Goal: Information Seeking & Learning: Learn about a topic

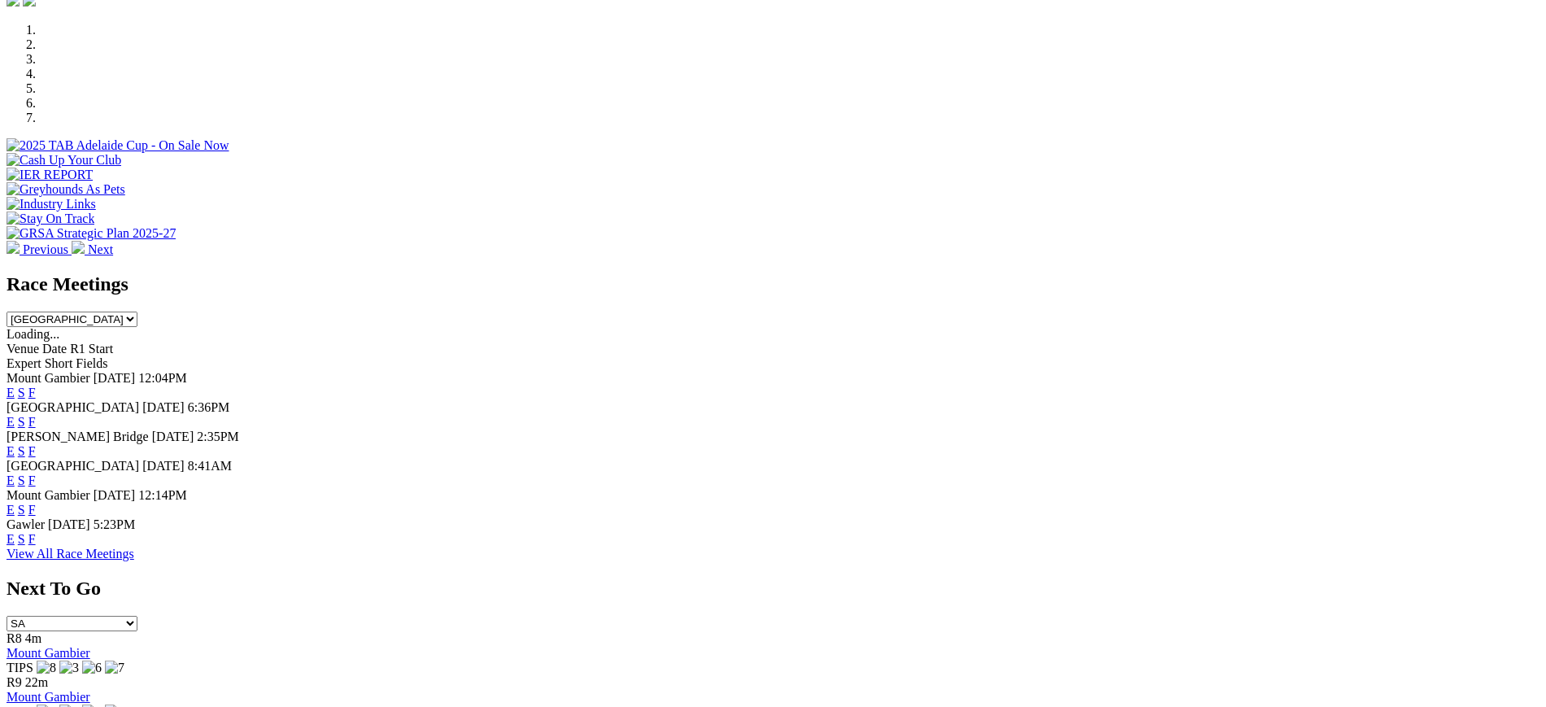
scroll to position [502, 0]
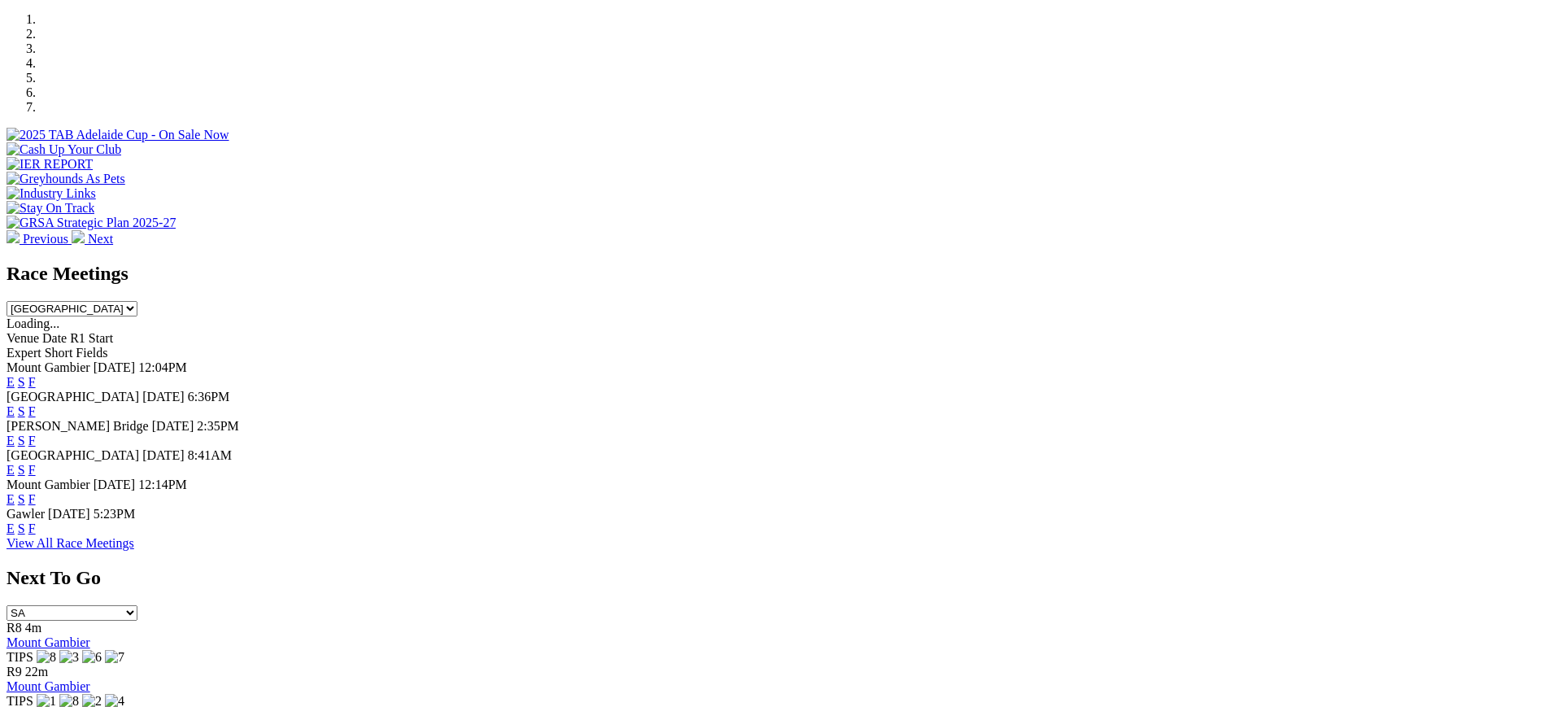
click at [36, 404] on link "F" at bounding box center [31, 411] width 7 height 14
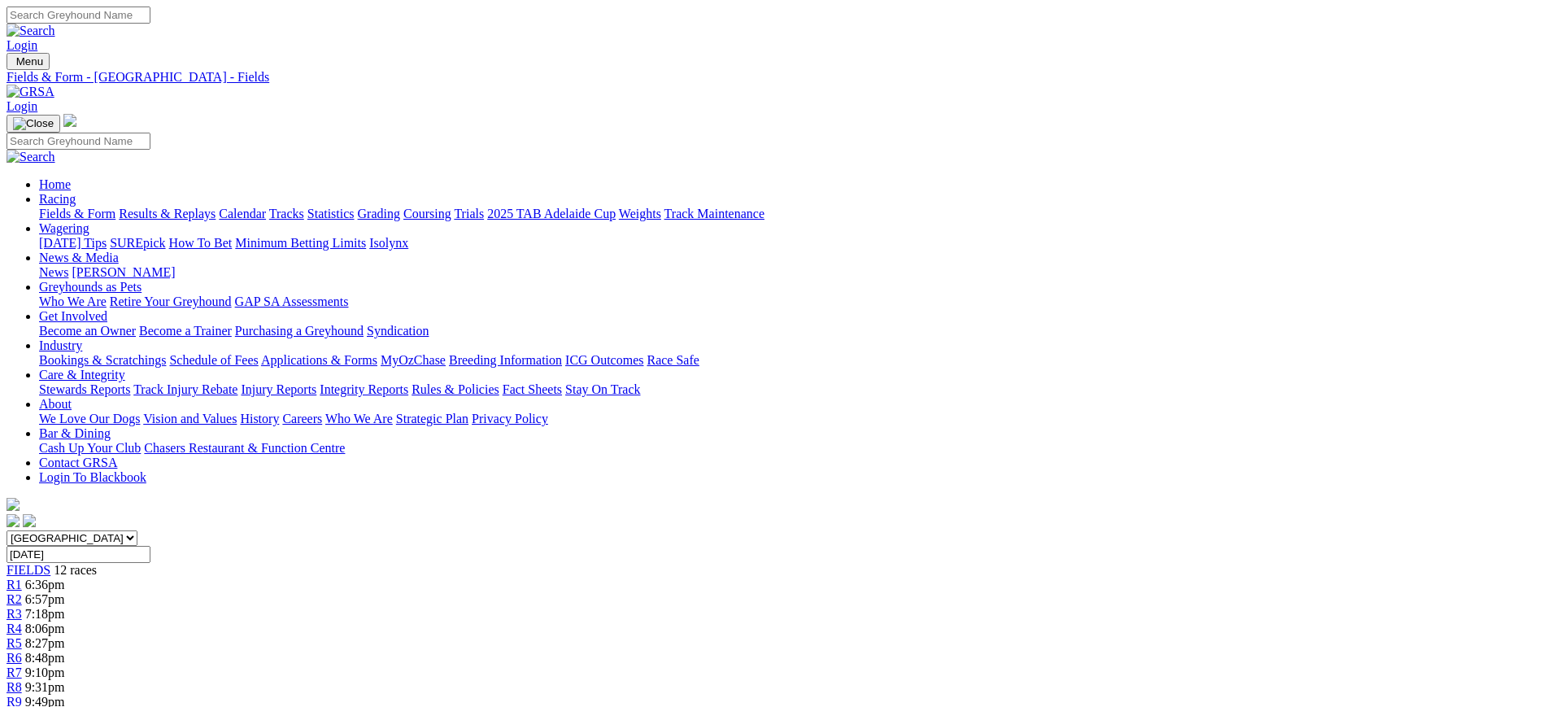
click at [175, 265] on link "[PERSON_NAME]" at bounding box center [123, 272] width 103 height 14
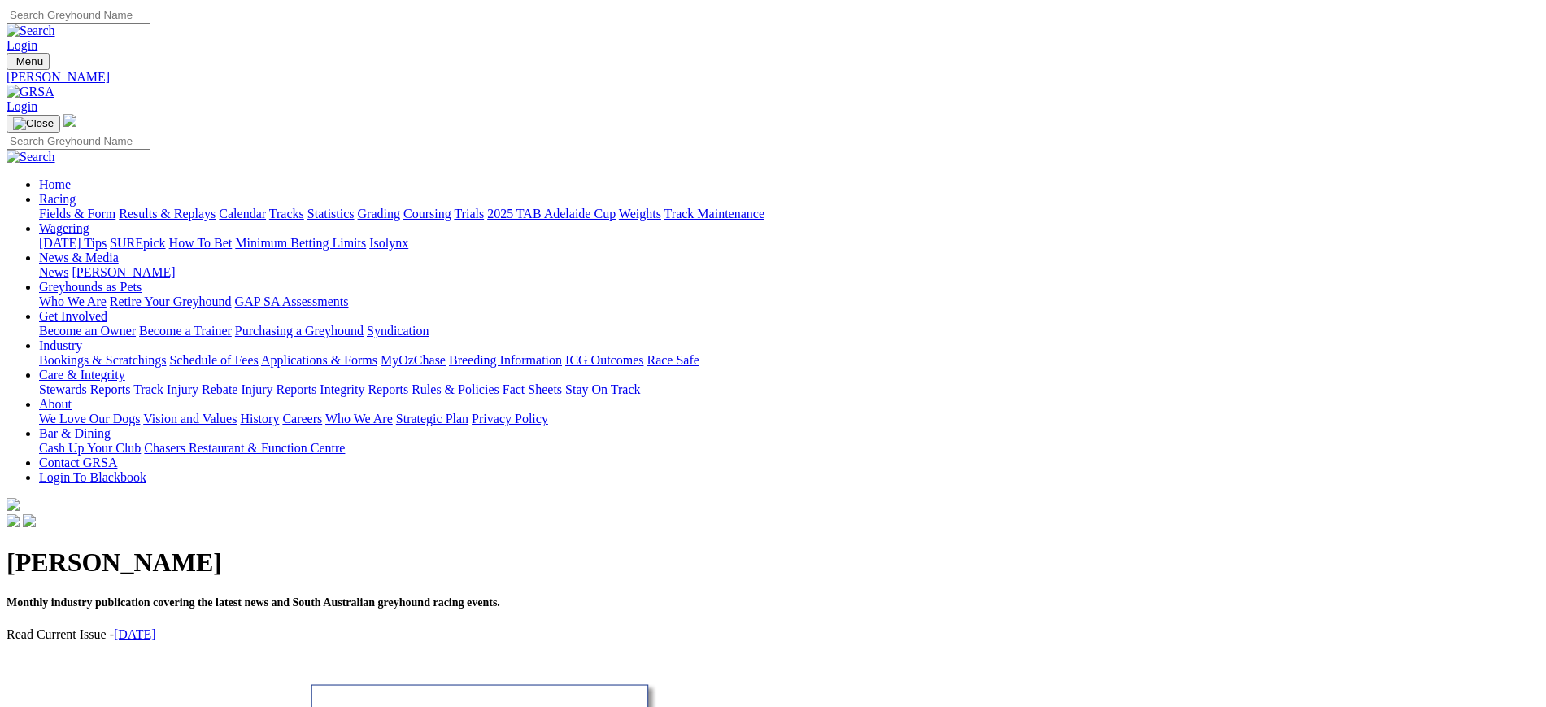
click at [68, 265] on link "News" at bounding box center [53, 272] width 29 height 14
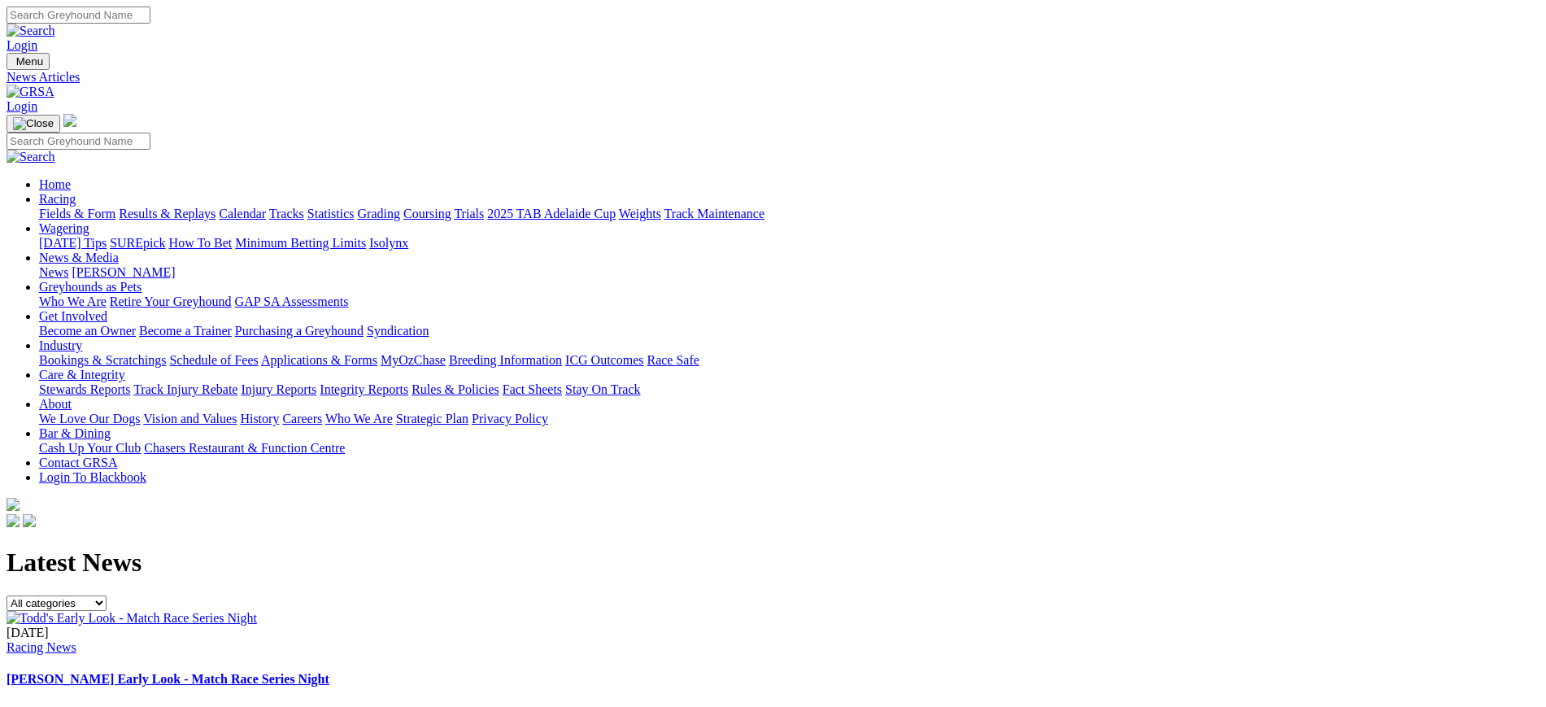
click at [54, 85] on img at bounding box center [31, 92] width 48 height 15
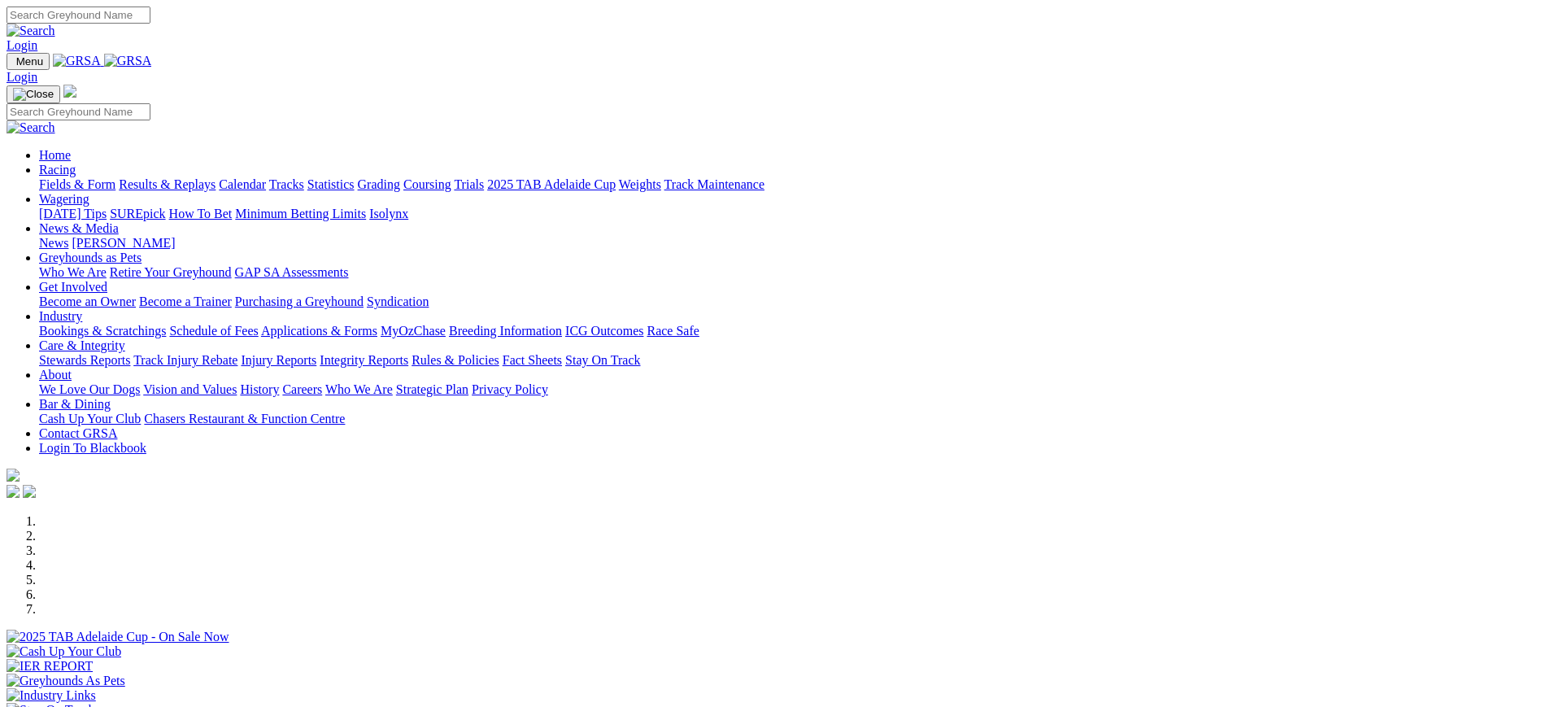
click at [68, 236] on link "News" at bounding box center [53, 243] width 29 height 14
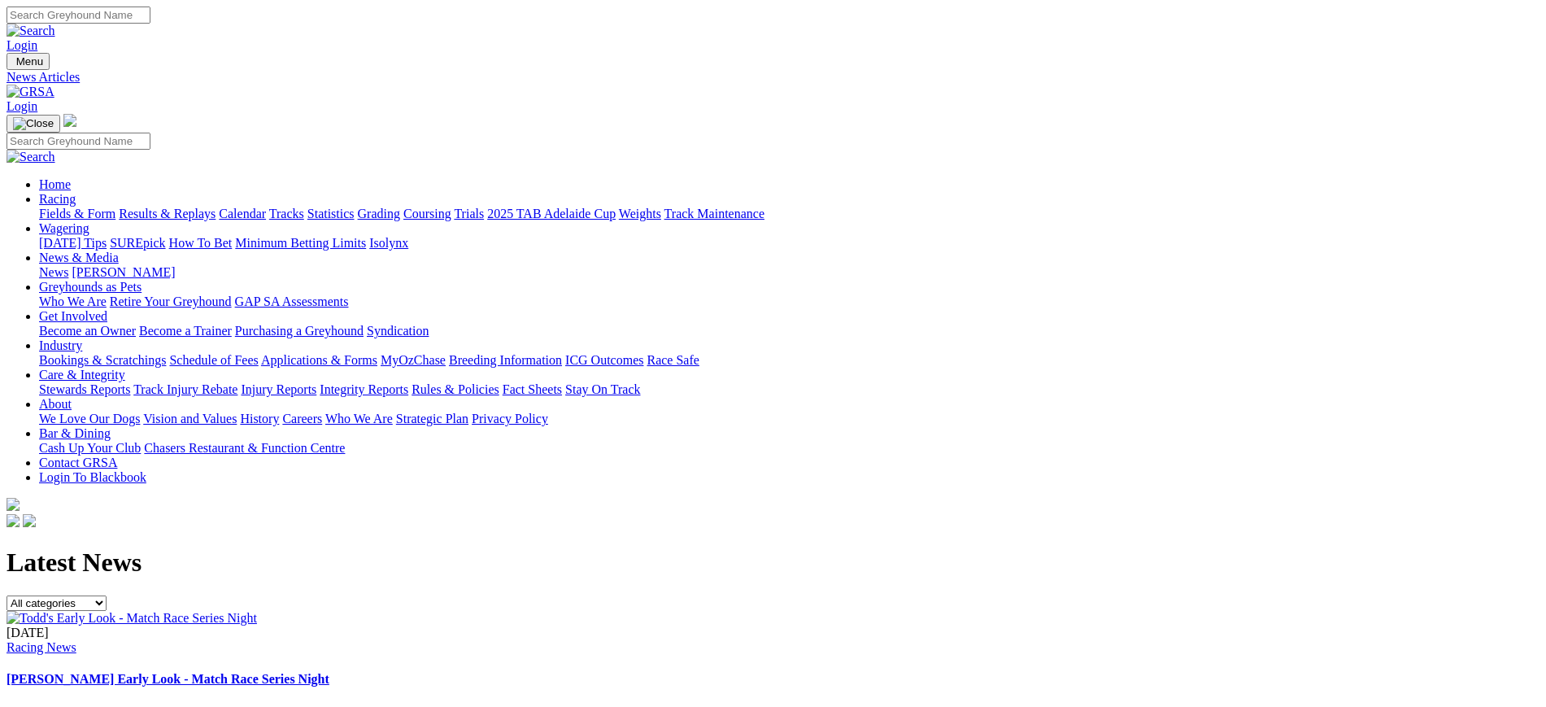
click at [54, 85] on img at bounding box center [31, 92] width 48 height 15
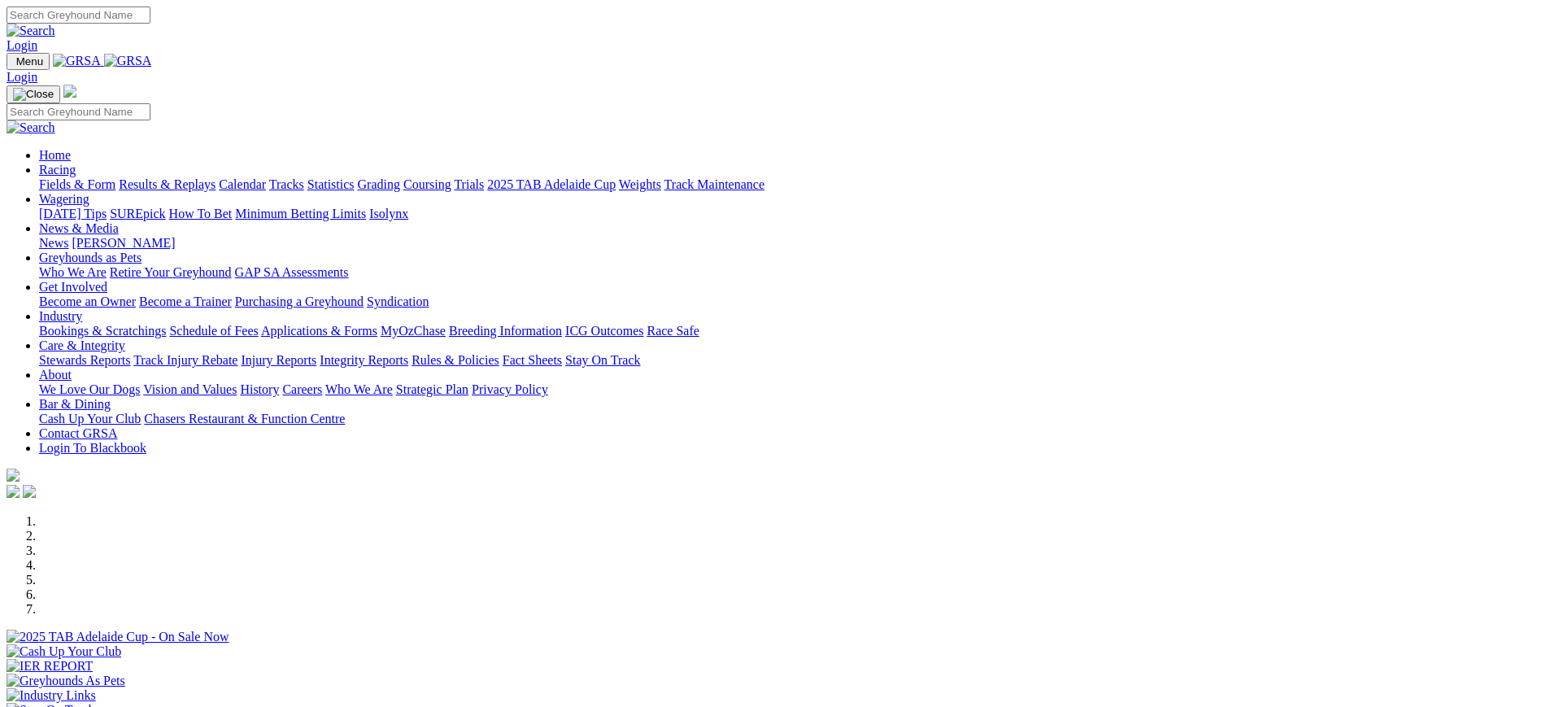
click at [175, 236] on link "[PERSON_NAME]" at bounding box center [123, 243] width 103 height 14
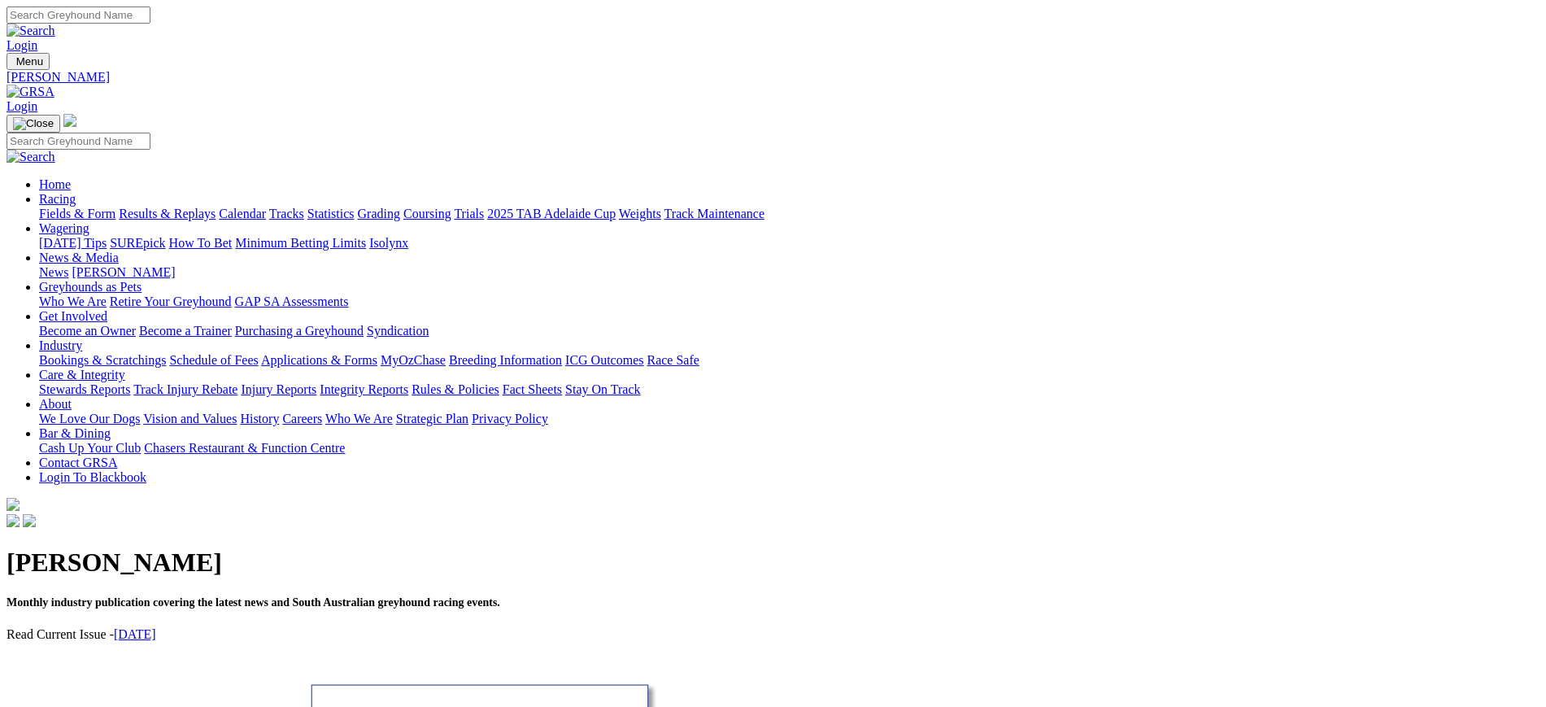
click at [68, 265] on link "News" at bounding box center [53, 272] width 29 height 14
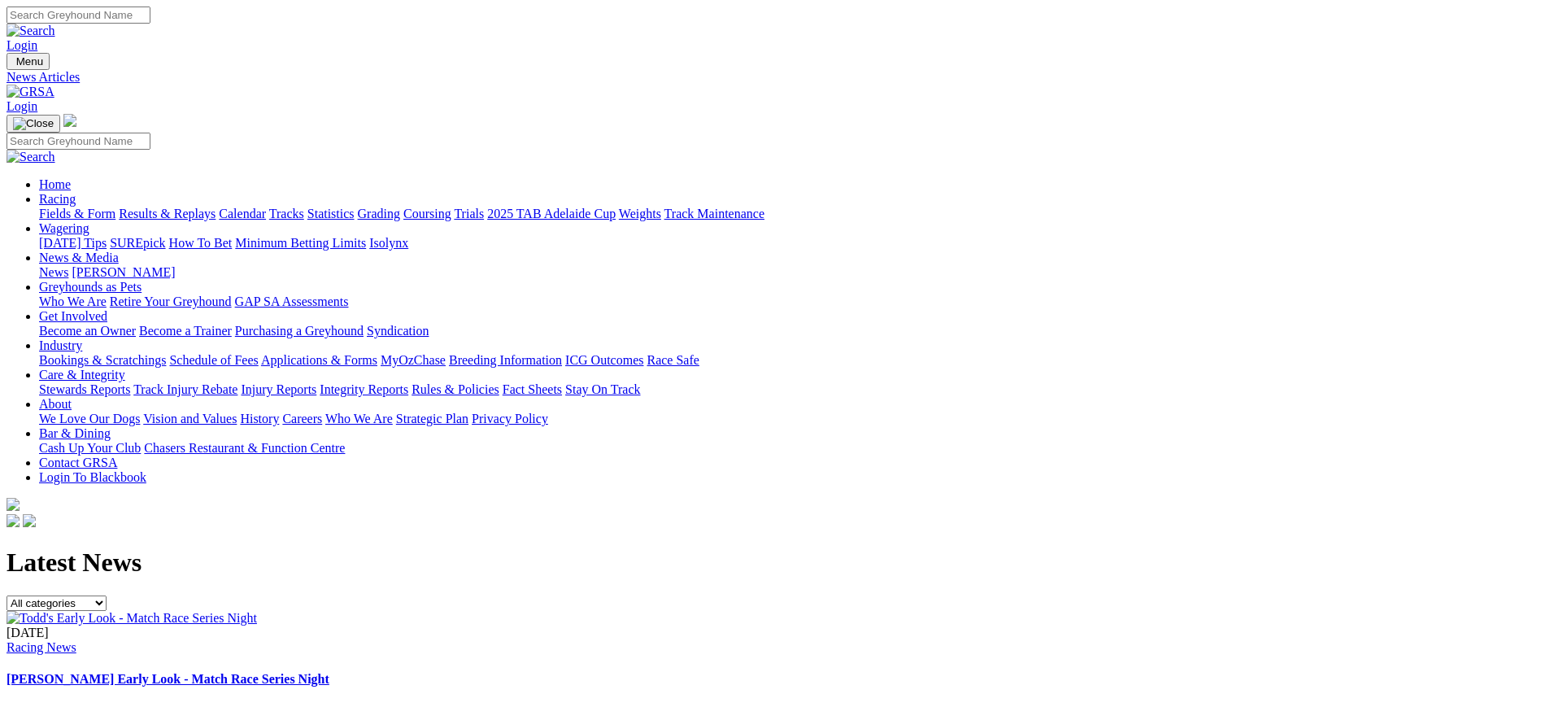
click at [54, 85] on img at bounding box center [31, 92] width 48 height 15
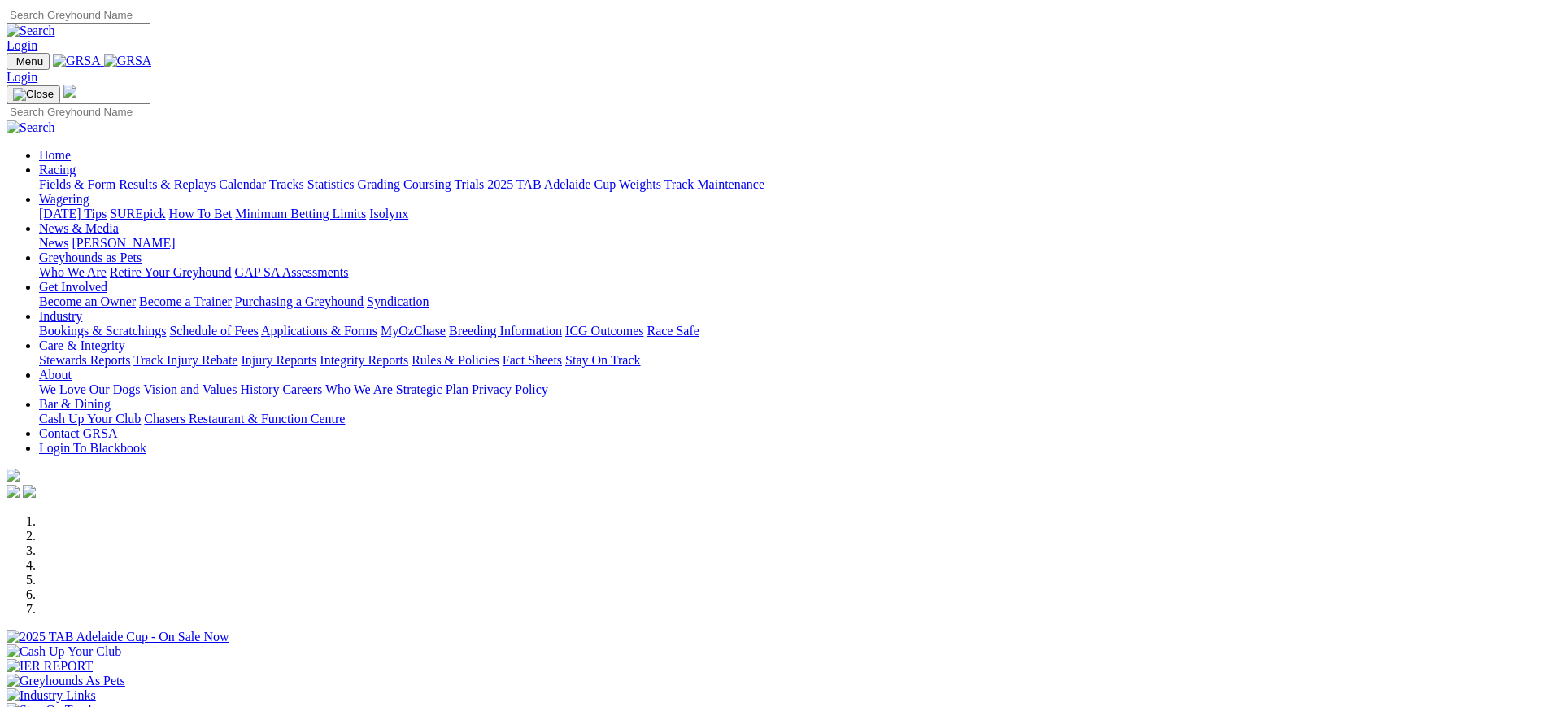
click at [68, 236] on link "News" at bounding box center [53, 243] width 29 height 14
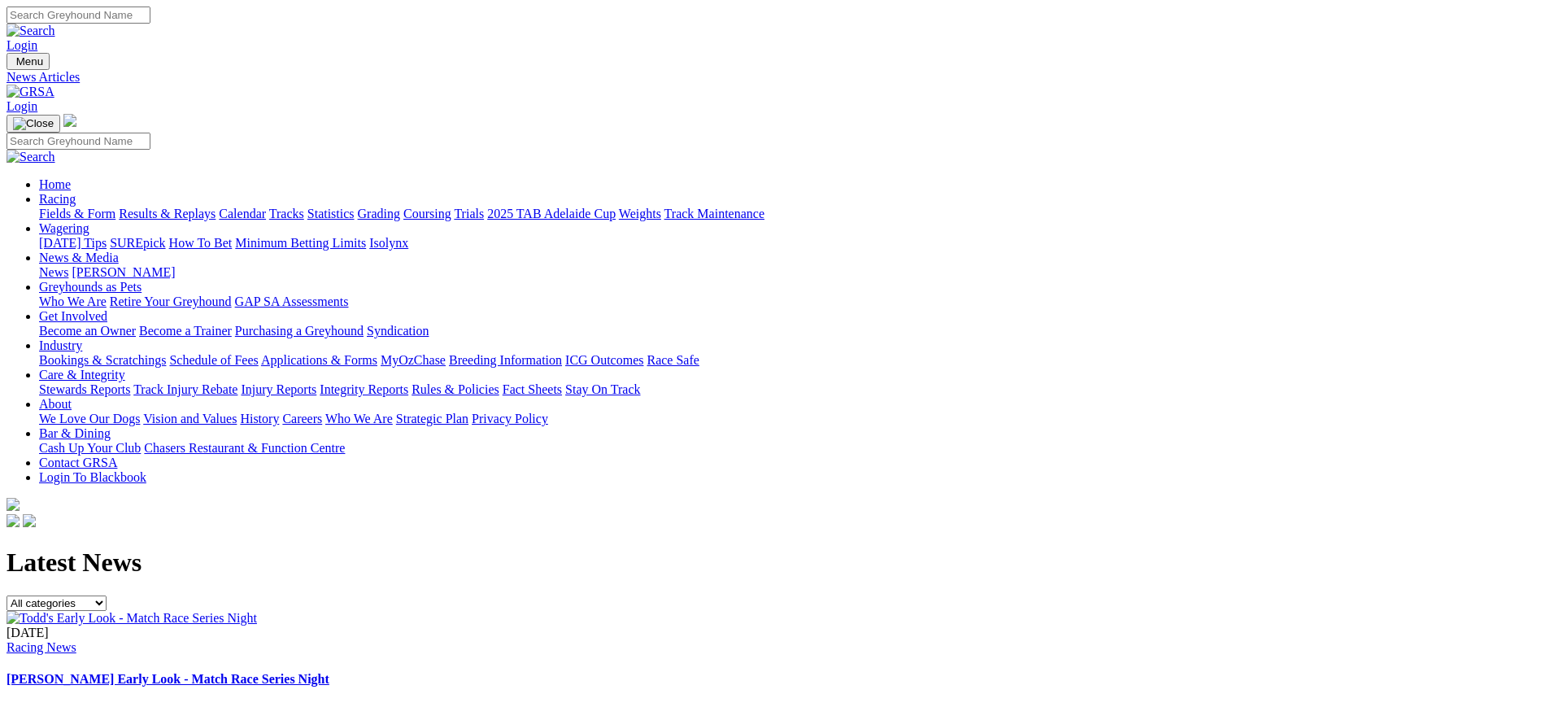
click at [54, 85] on img at bounding box center [31, 92] width 48 height 15
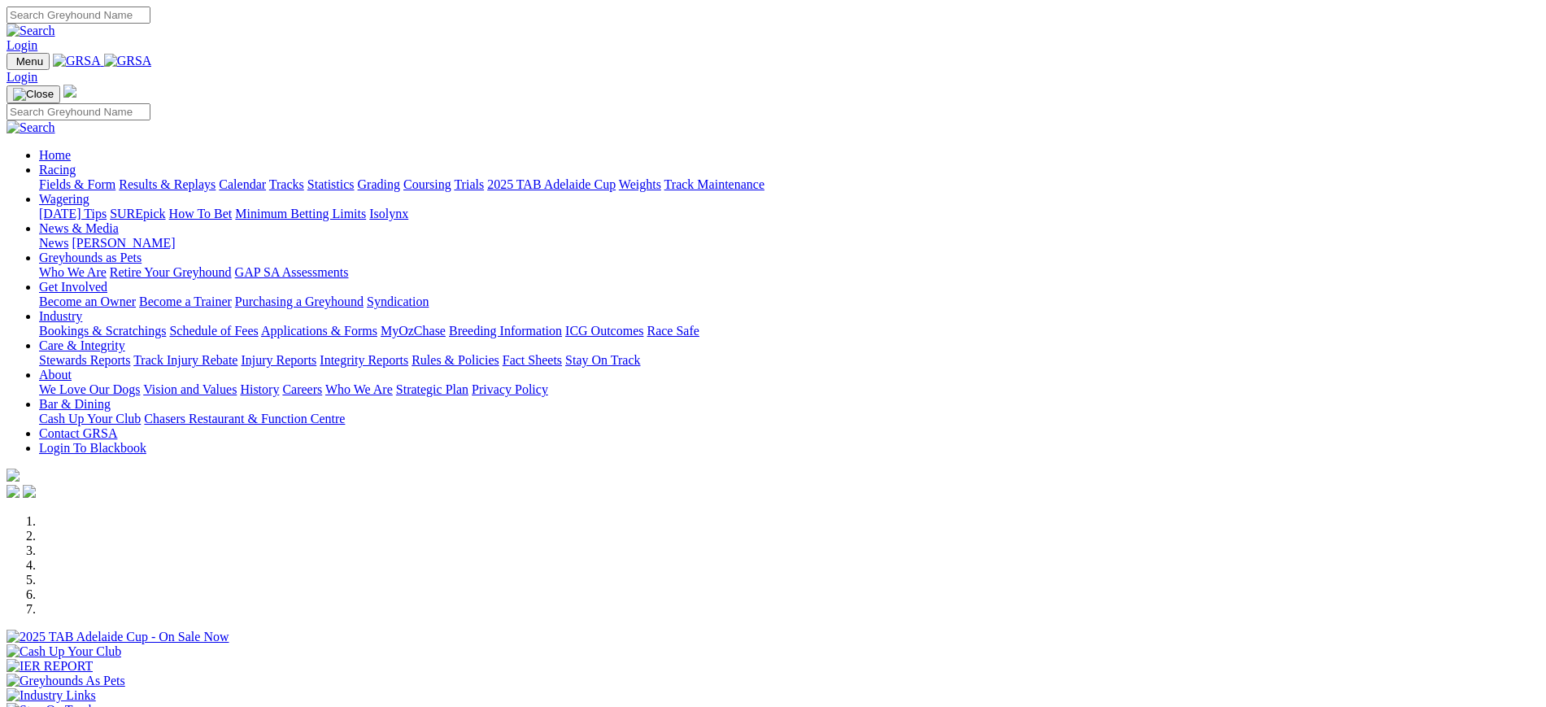
click at [175, 236] on link "[PERSON_NAME]" at bounding box center [123, 243] width 103 height 14
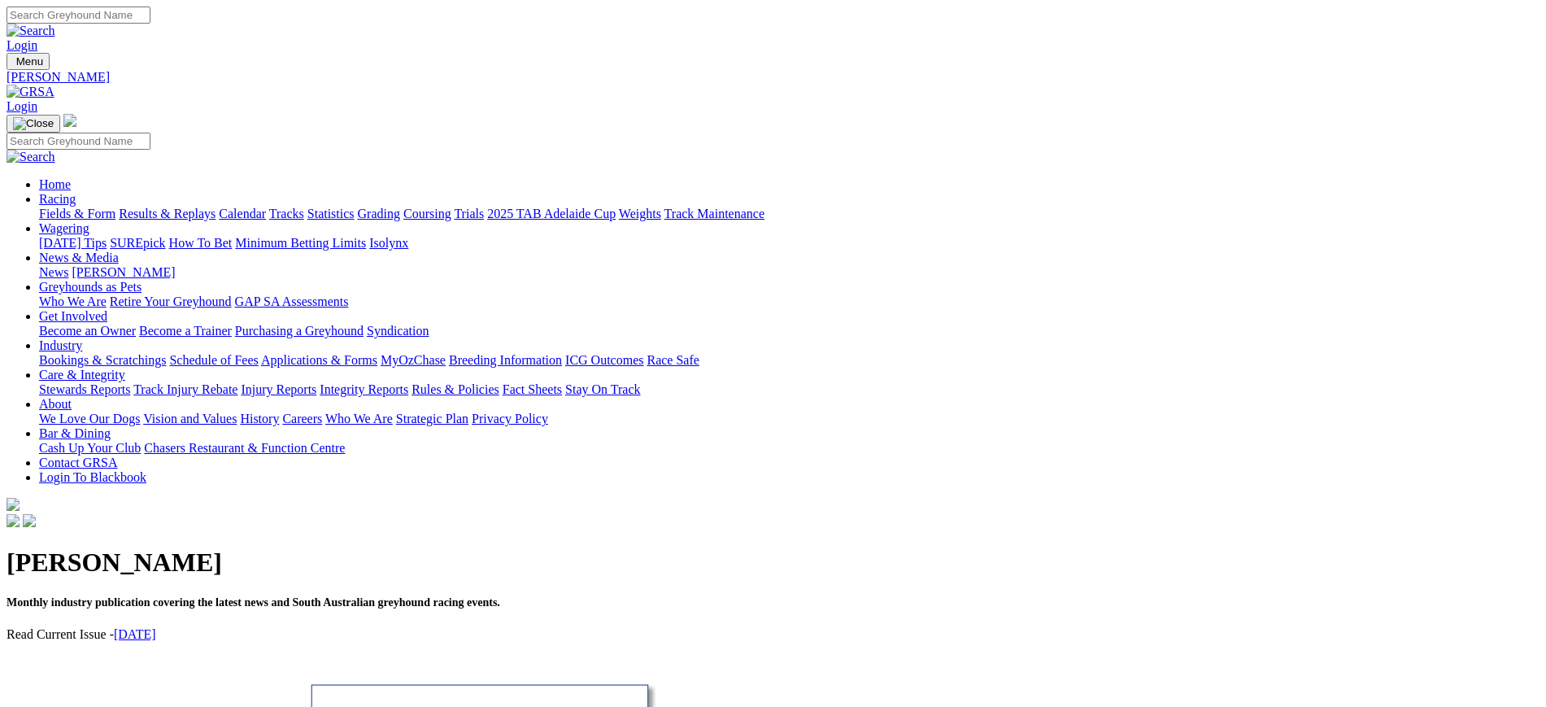
click at [68, 265] on link "News" at bounding box center [53, 272] width 29 height 14
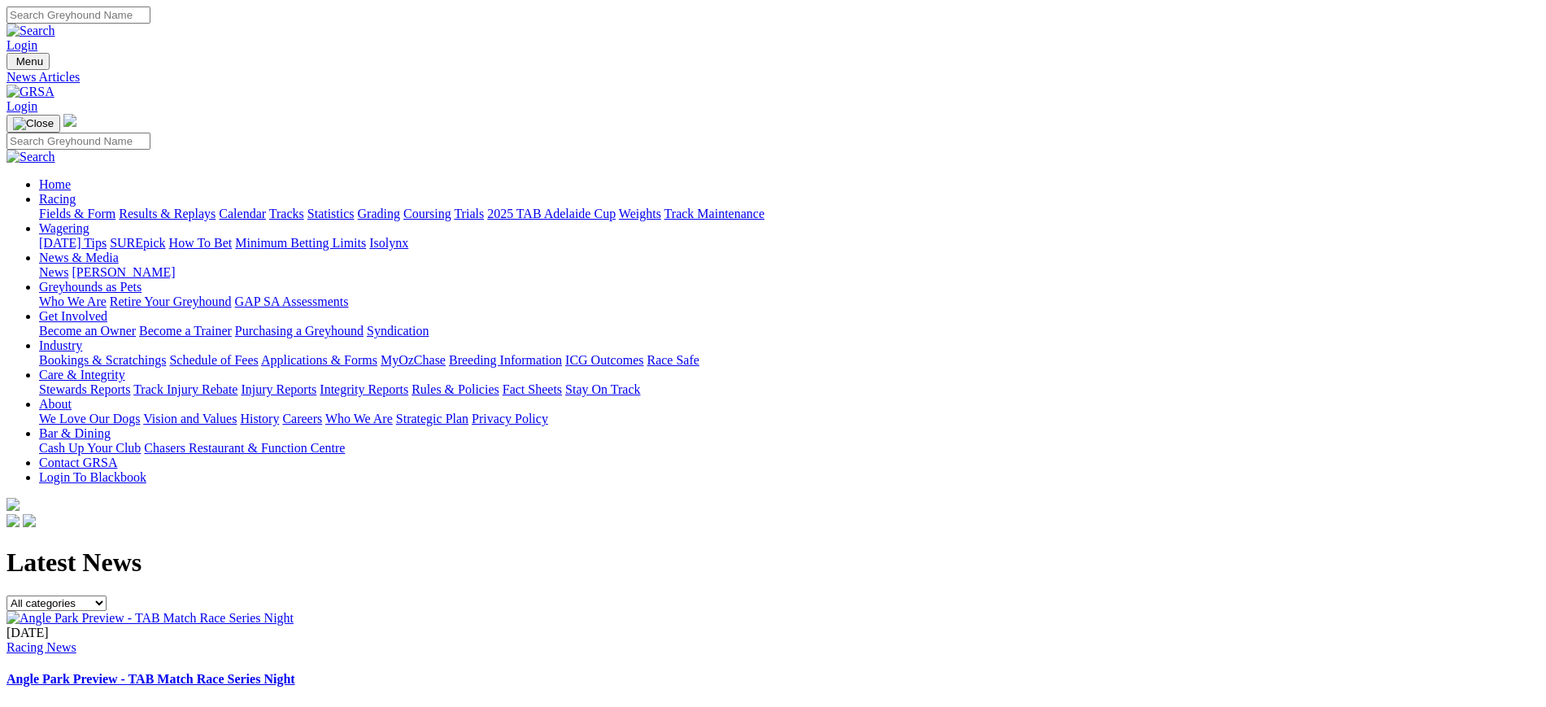
click at [665, 625] on div "[DATE] Racing News Angle Park Preview - TAB Match Race Series Night ..." at bounding box center [773, 672] width 1533 height 94
click at [294, 611] on img at bounding box center [150, 618] width 287 height 15
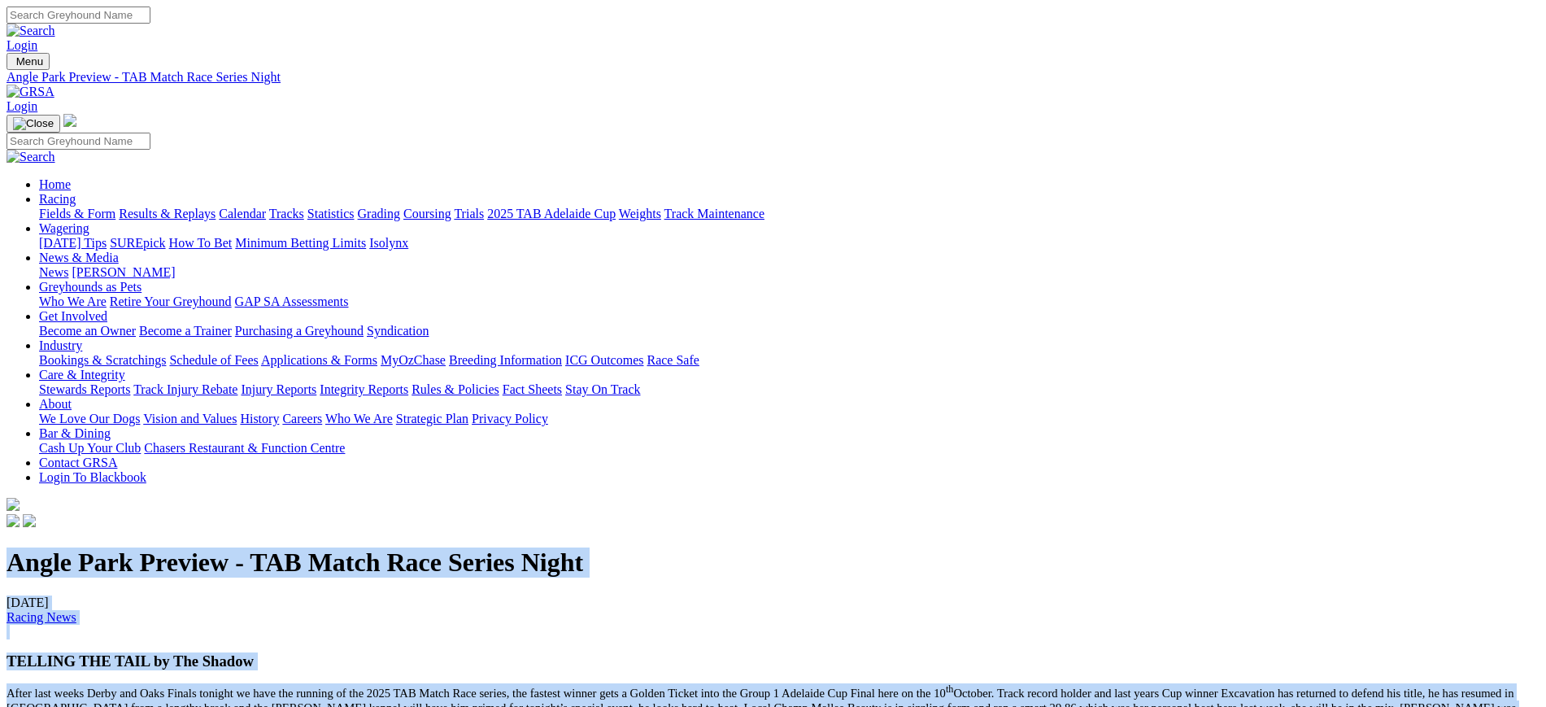
drag, startPoint x: 246, startPoint y: 188, endPoint x: 386, endPoint y: 367, distance: 227.6
click at [376, 683] on p "After last weeks Derby and Oaks Finals tonight we have the running of the 2025 …" at bounding box center [773, 706] width 1533 height 46
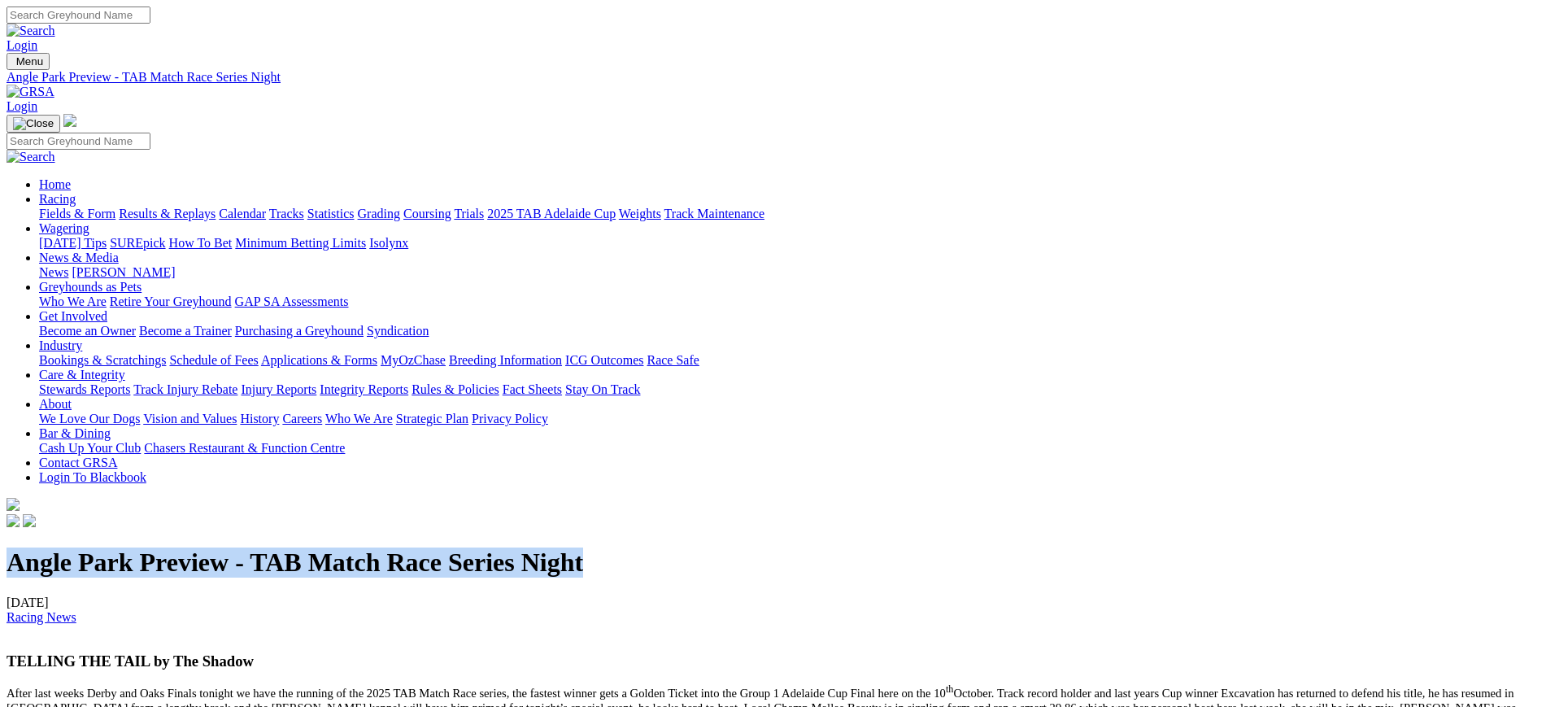
drag, startPoint x: 239, startPoint y: 181, endPoint x: 905, endPoint y: 183, distance: 665.9
copy h1 "Angle Park Preview - TAB Match Race Series Night"
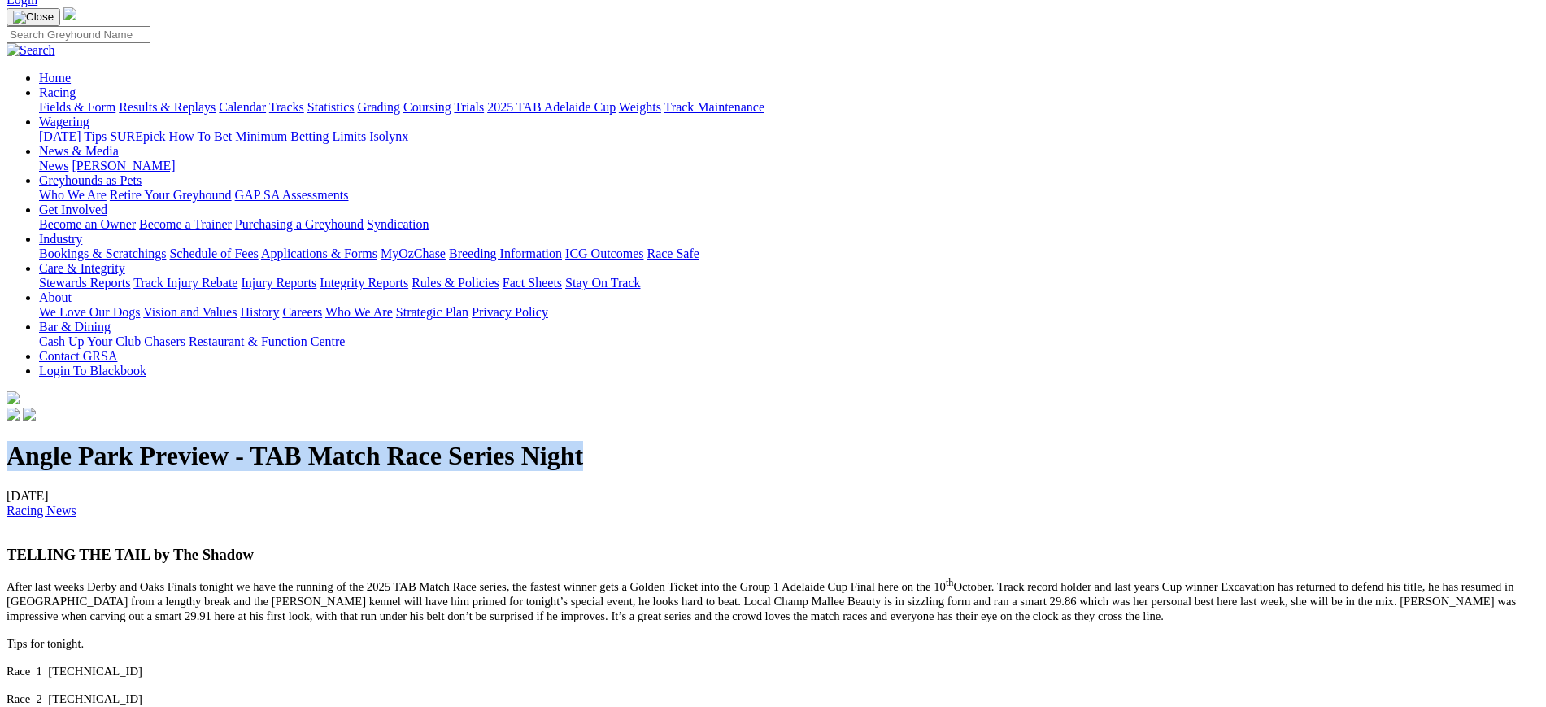
scroll to position [124, 0]
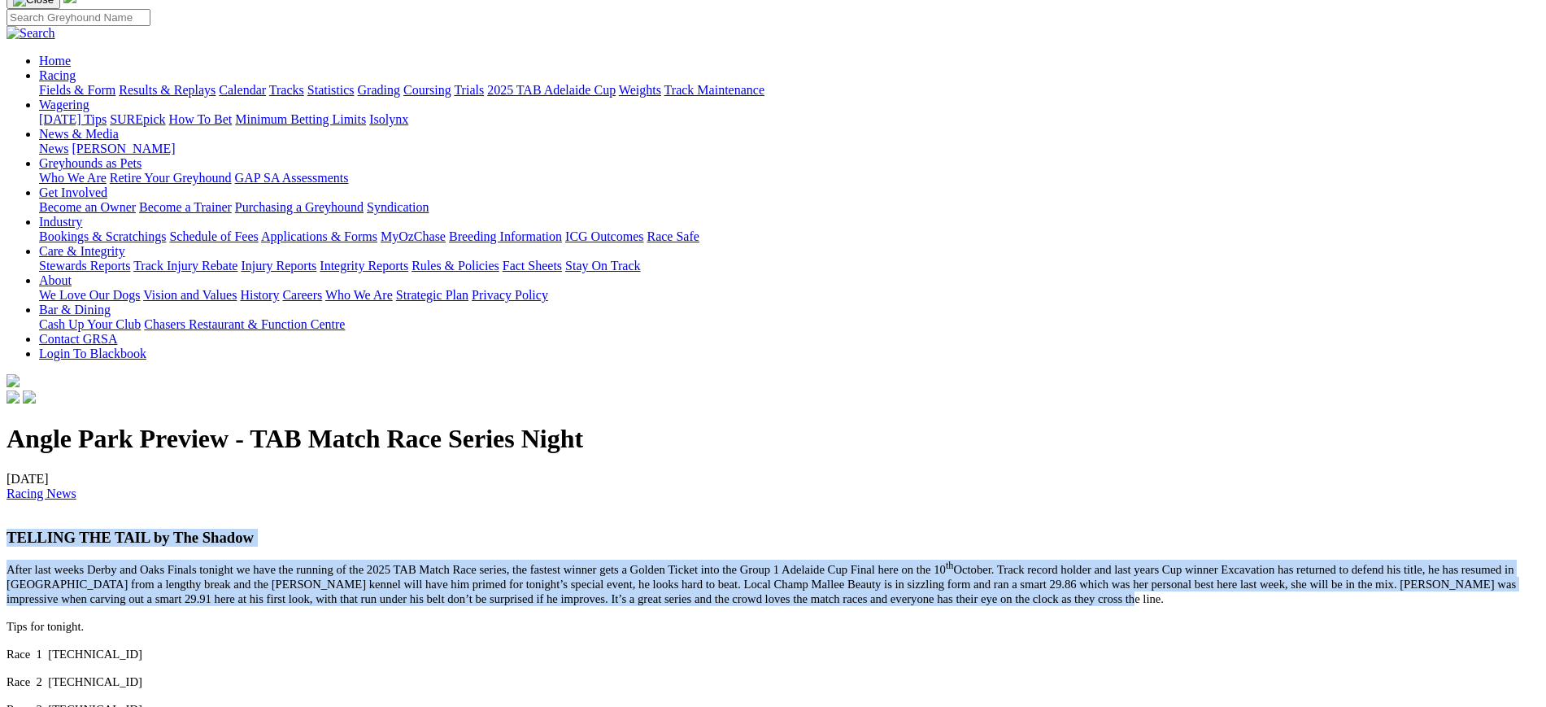
drag, startPoint x: 284, startPoint y: 242, endPoint x: 242, endPoint y: 160, distance: 92.0
copy div "TELLING THE TAIL by The Shadow After last weeks Derby and Oaks Finals tonight w…"
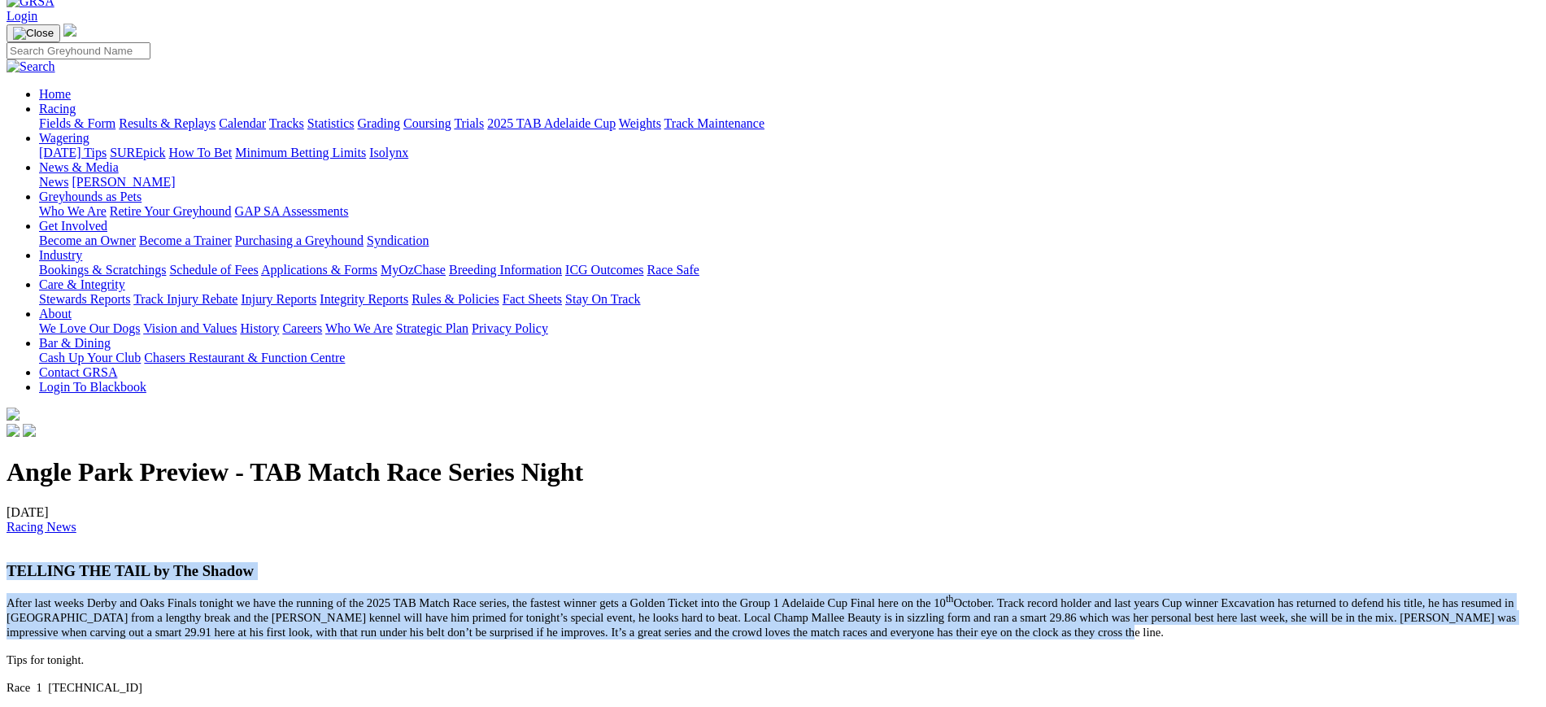
scroll to position [0, 0]
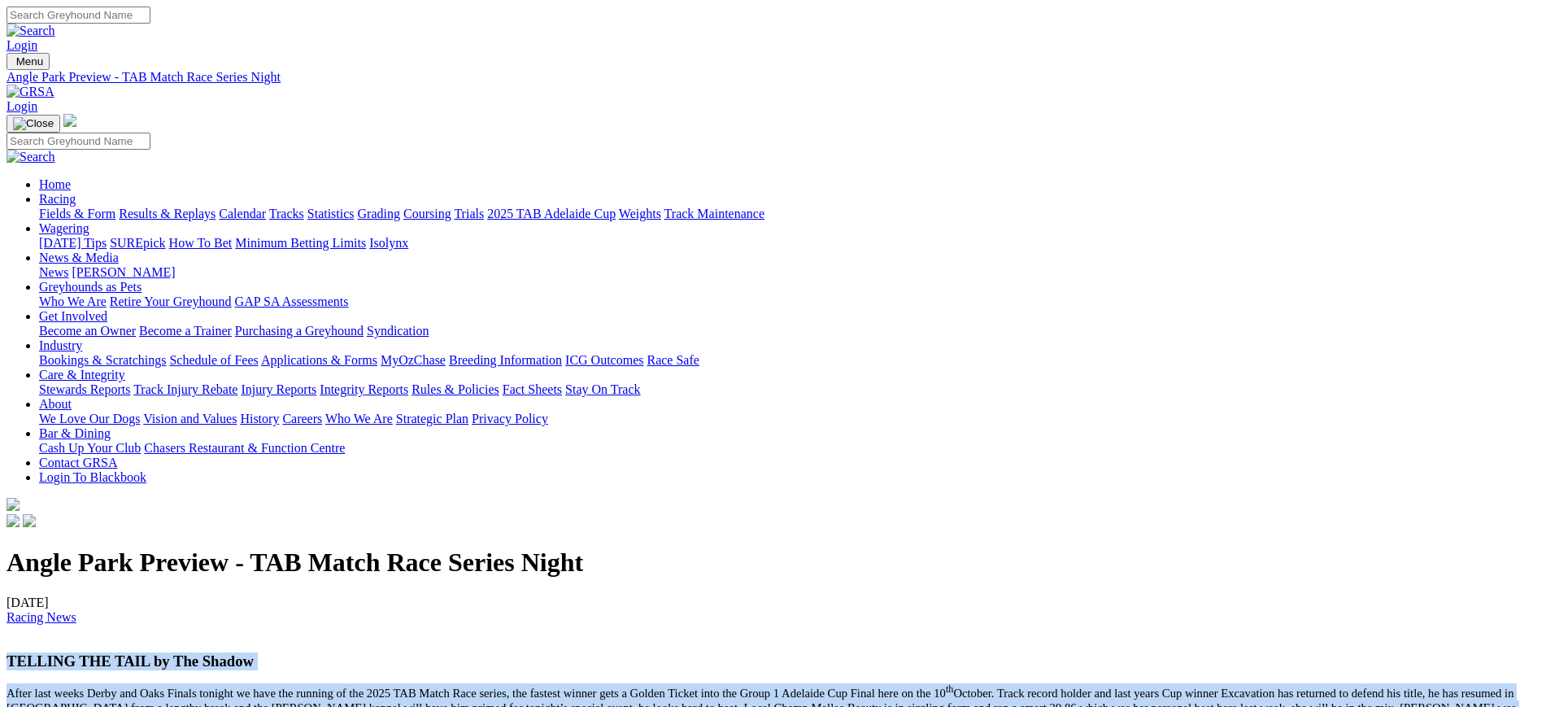
click at [175, 265] on link "[PERSON_NAME]" at bounding box center [123, 272] width 103 height 14
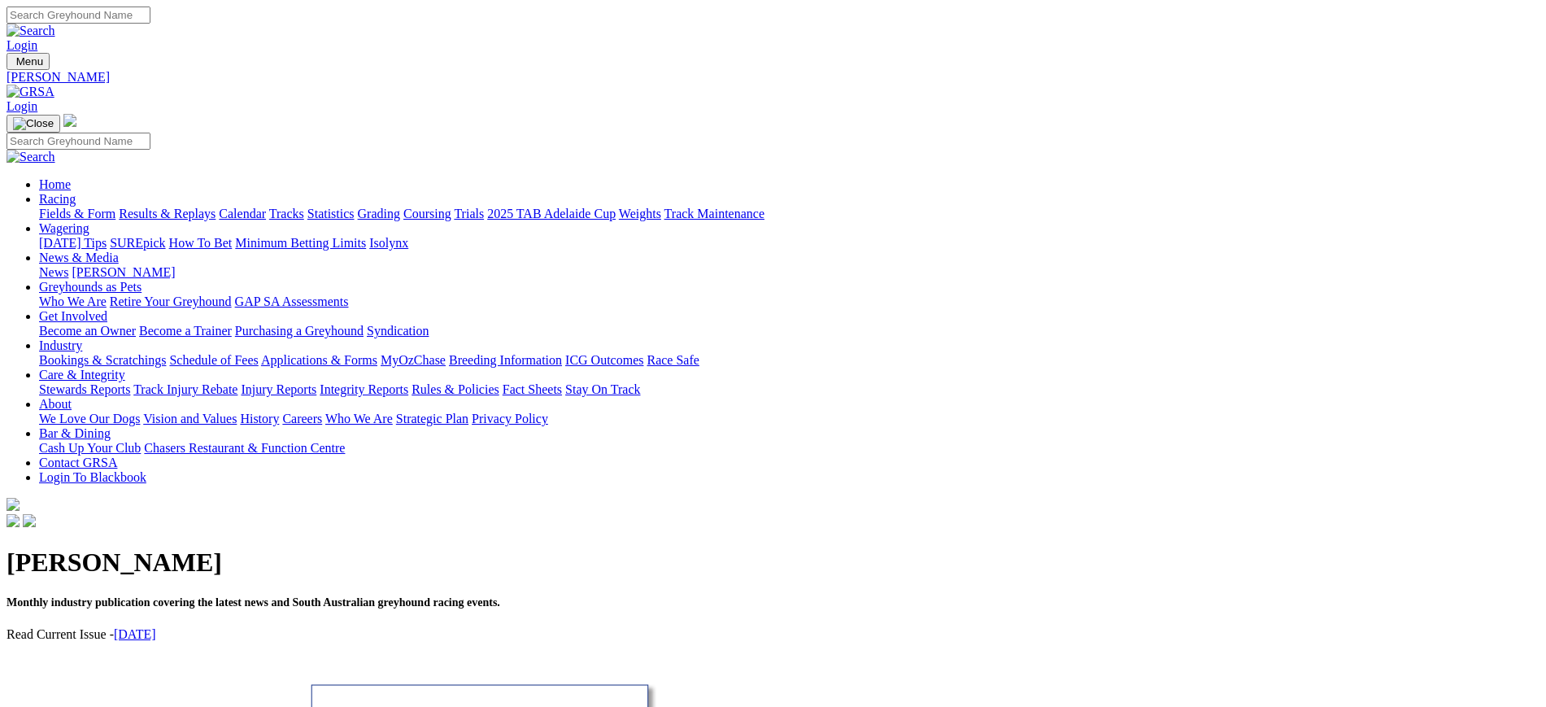
click at [54, 85] on img at bounding box center [31, 92] width 48 height 15
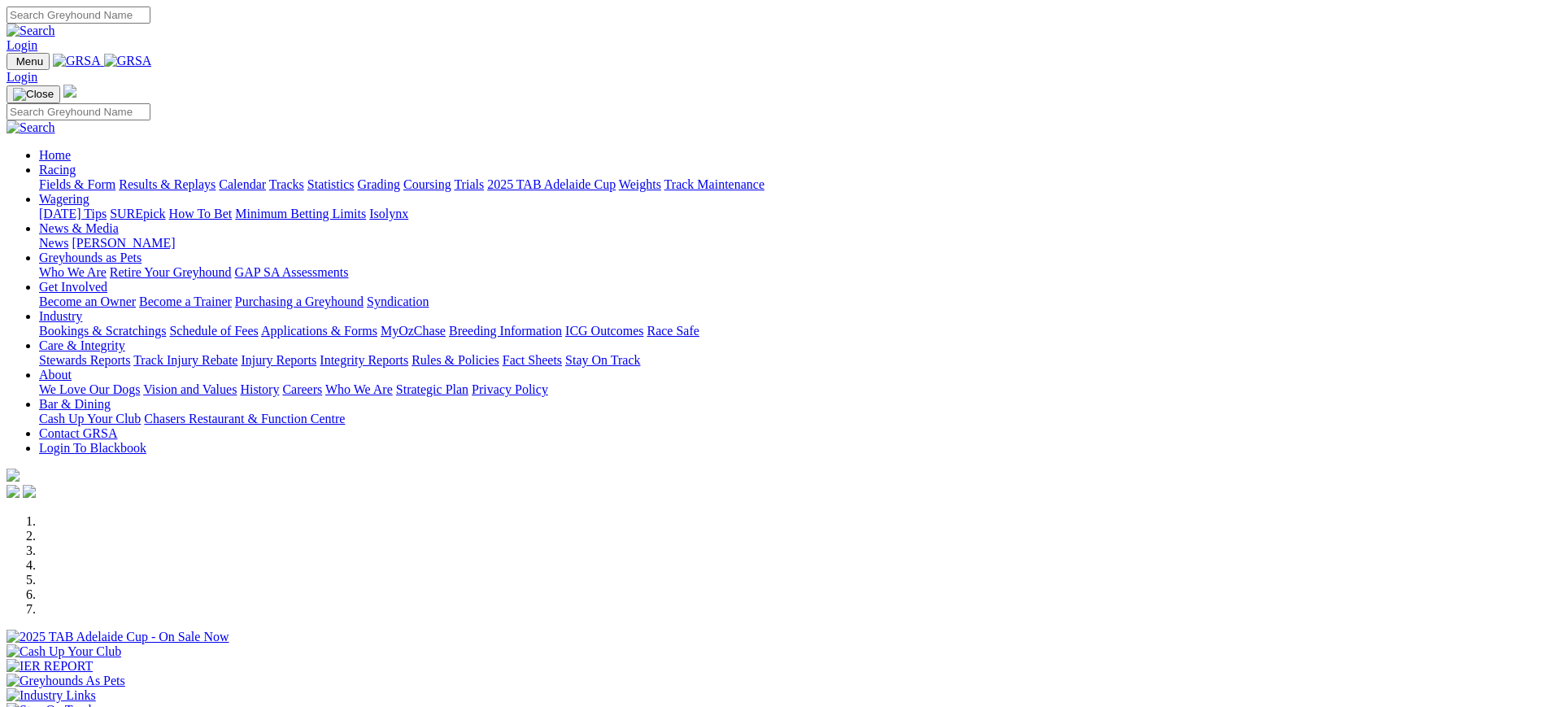
scroll to position [618, 0]
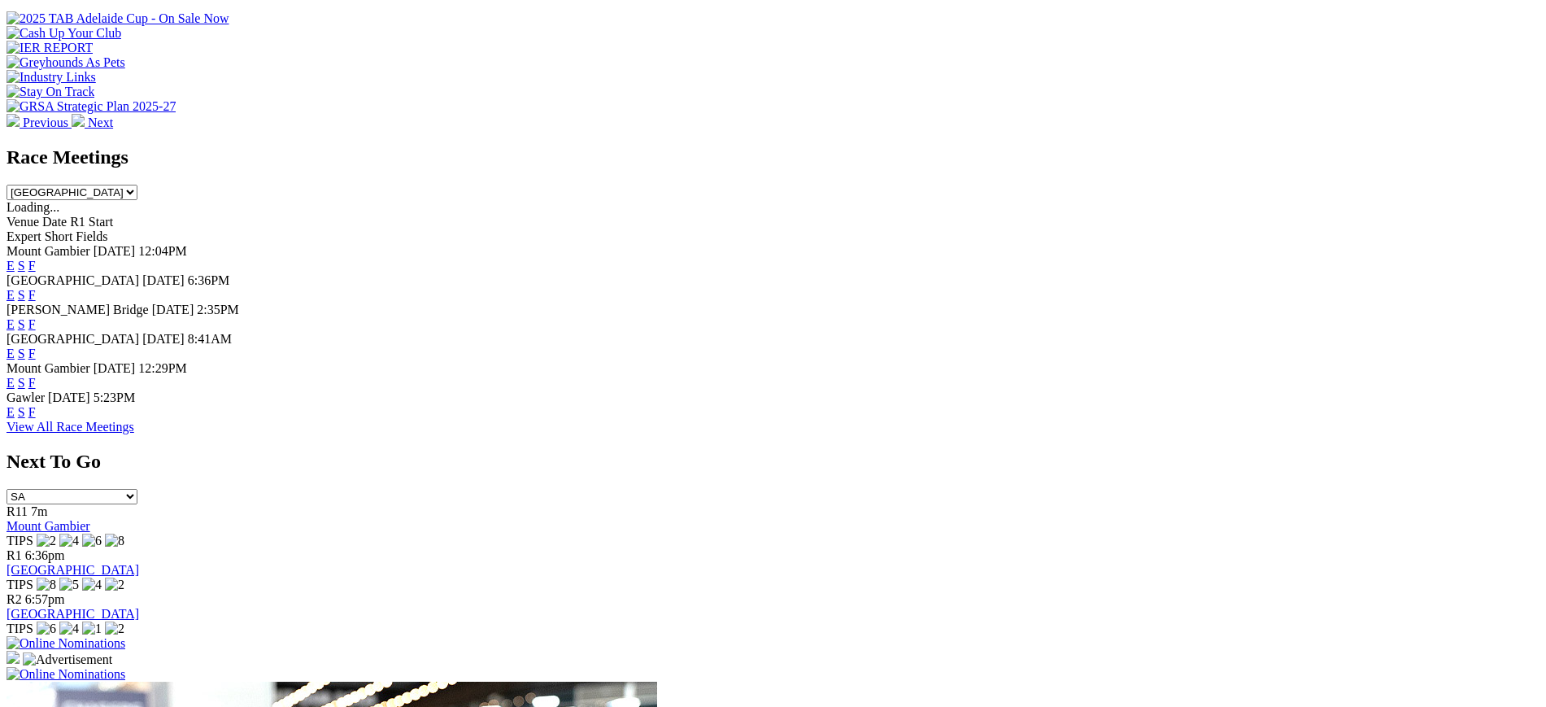
click at [36, 346] on link "F" at bounding box center [31, 353] width 7 height 14
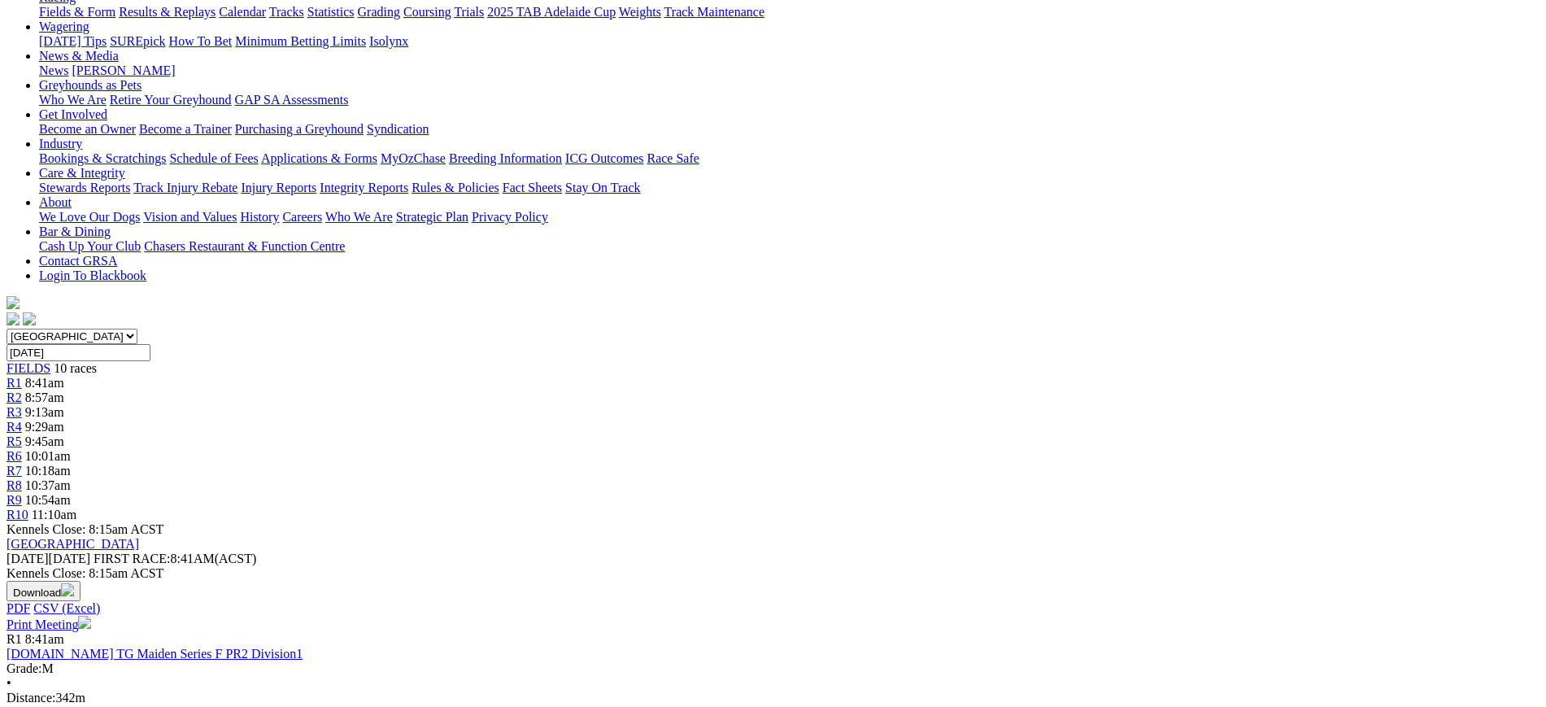
scroll to position [198, 0]
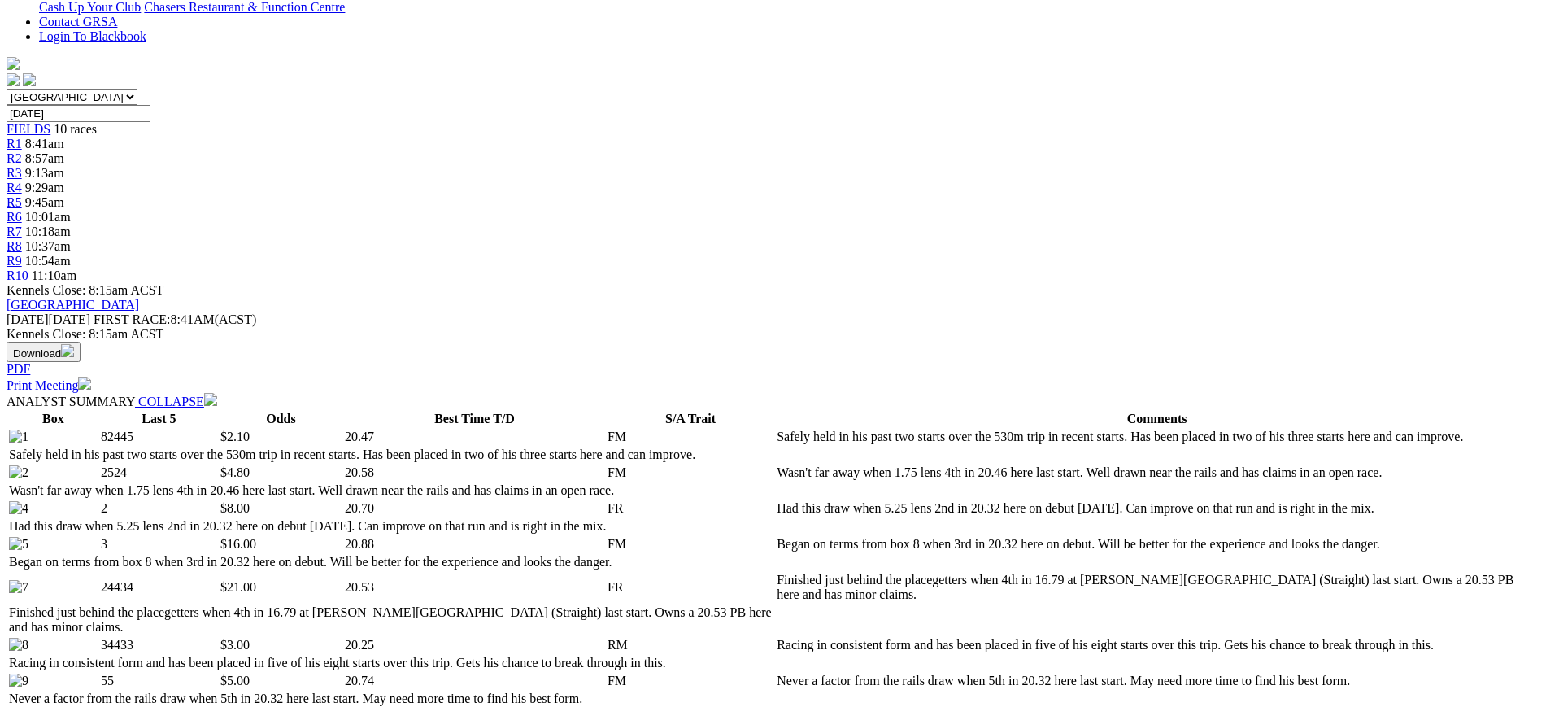
scroll to position [463, 0]
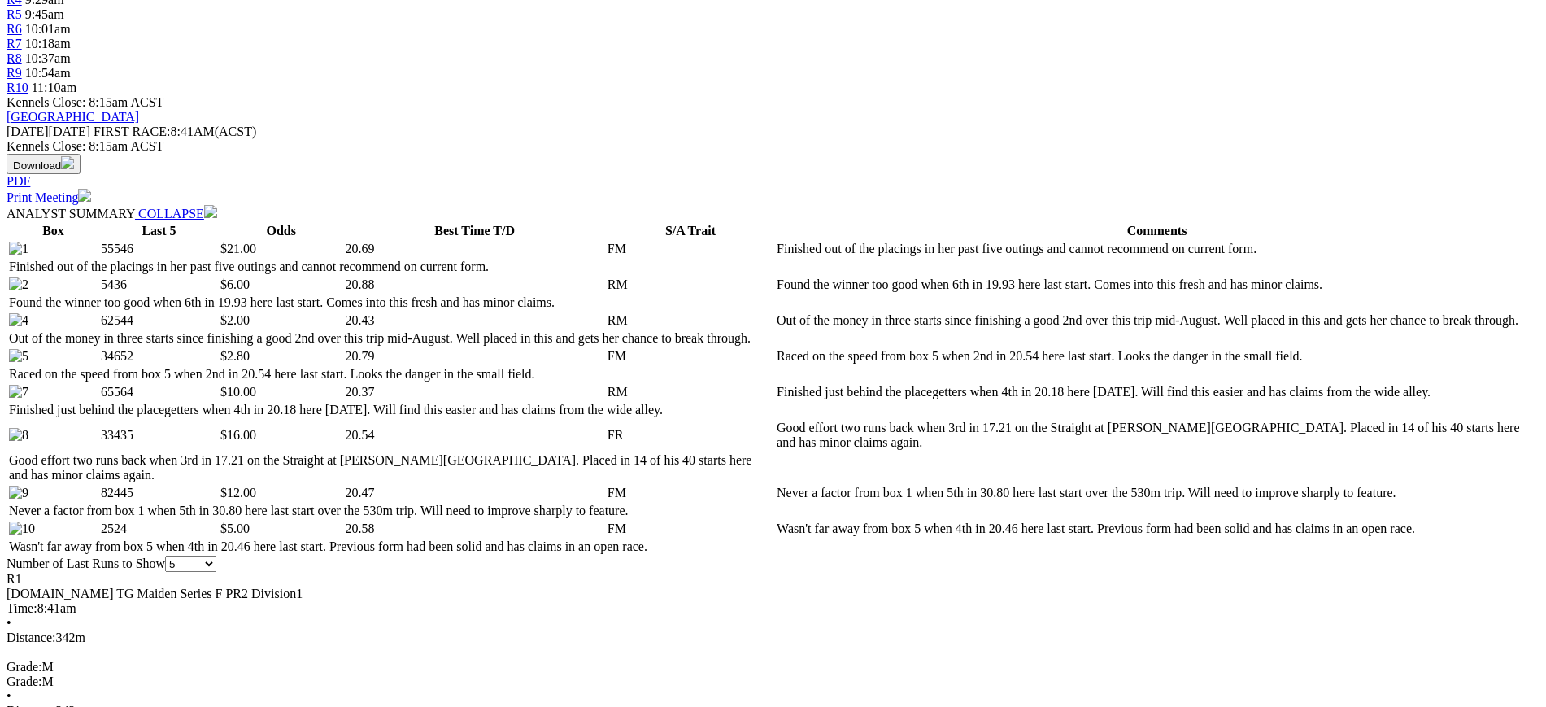
scroll to position [638, 0]
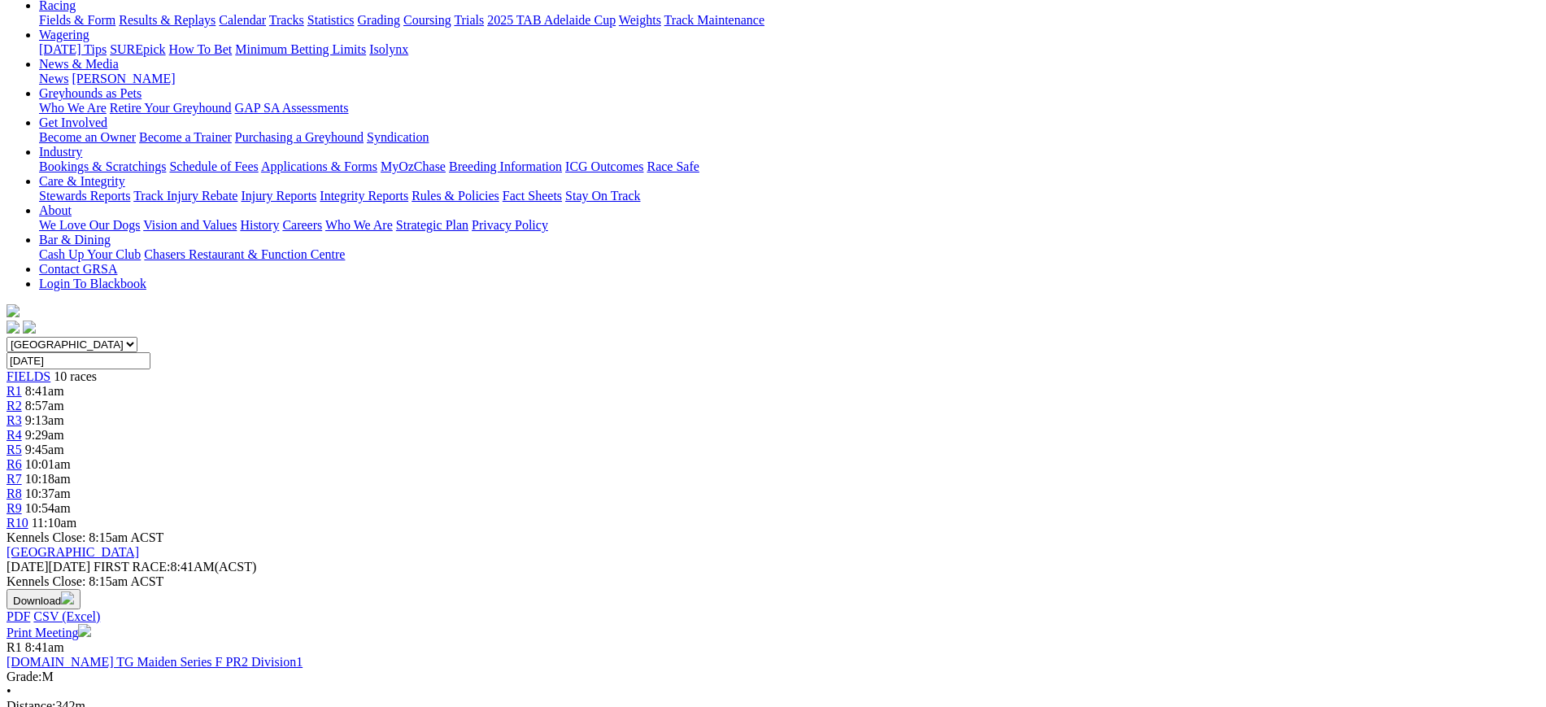
scroll to position [202, 0]
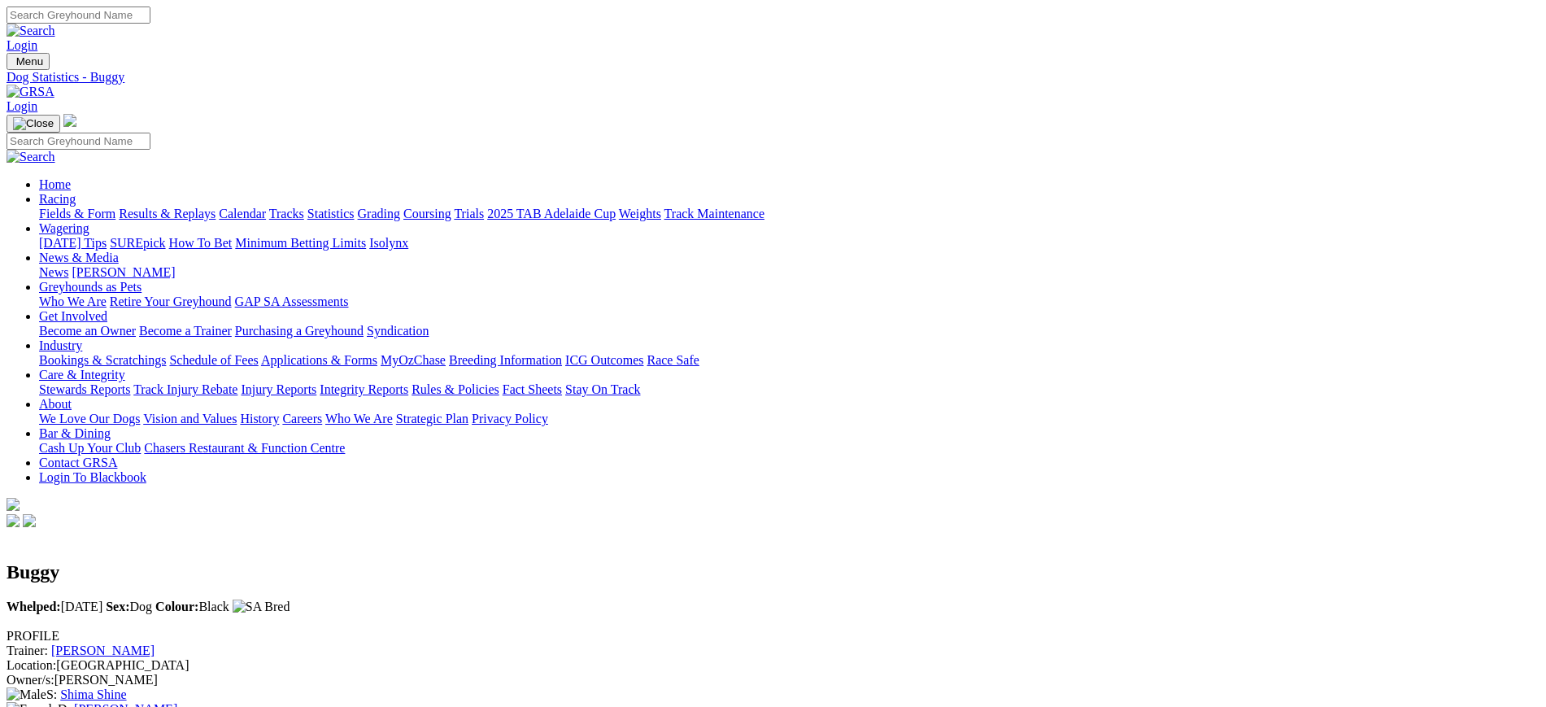
click at [154, 643] on link "[PERSON_NAME]" at bounding box center [102, 650] width 103 height 14
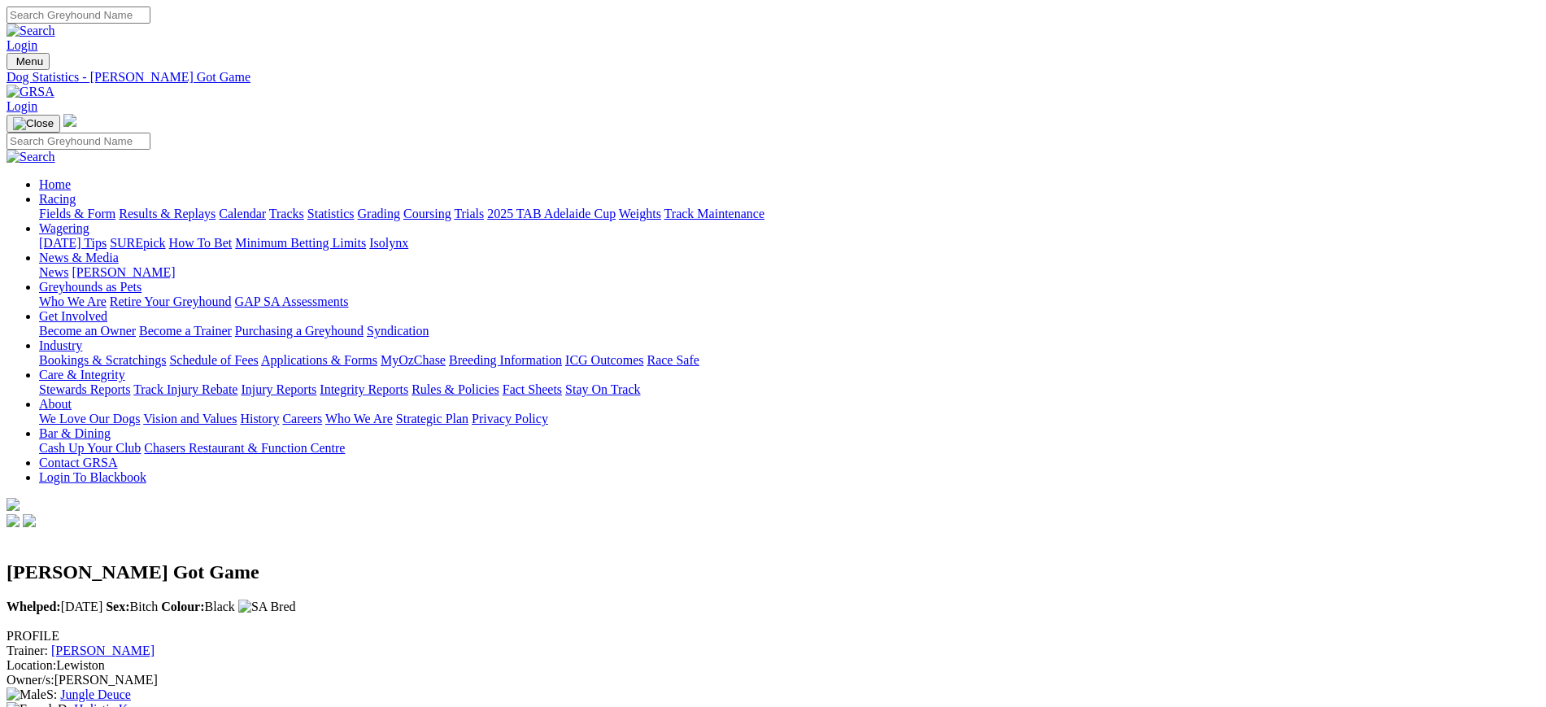
click at [154, 643] on link "[PERSON_NAME]" at bounding box center [102, 650] width 103 height 14
